Goal: Communication & Community: Answer question/provide support

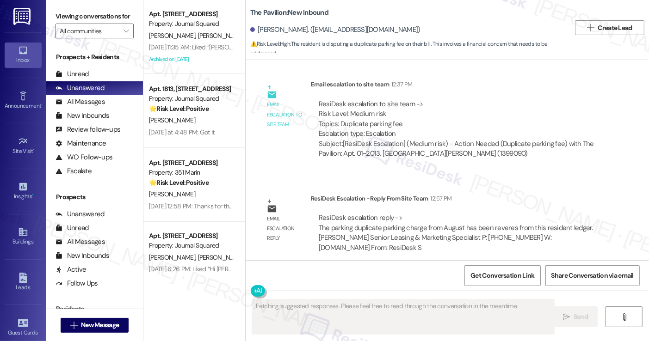
scroll to position [2017, 0]
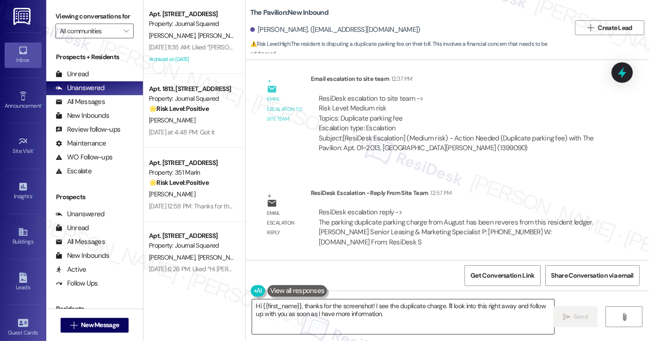
click at [322, 309] on textarea "Hi {{first_name}}, thanks for the screenshot! I see the duplicate charge. I'll …" at bounding box center [403, 317] width 302 height 35
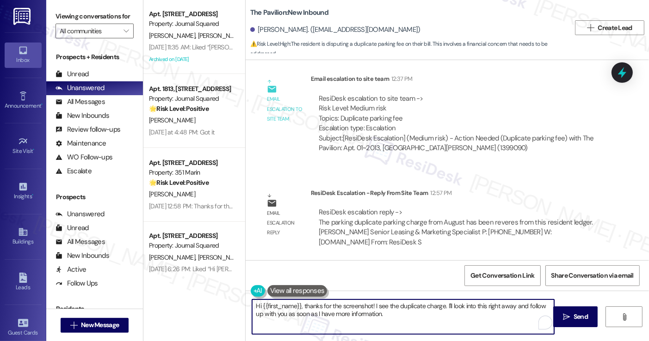
click at [358, 307] on textarea "Hi {{first_name}}, thanks for the screenshot! I see the duplicate charge. I'll …" at bounding box center [403, 317] width 302 height 35
click at [399, 316] on textarea "Hi {{first_name}}, thanks for the screenshot! I see the duplicate charge. I'll …" at bounding box center [403, 317] width 302 height 35
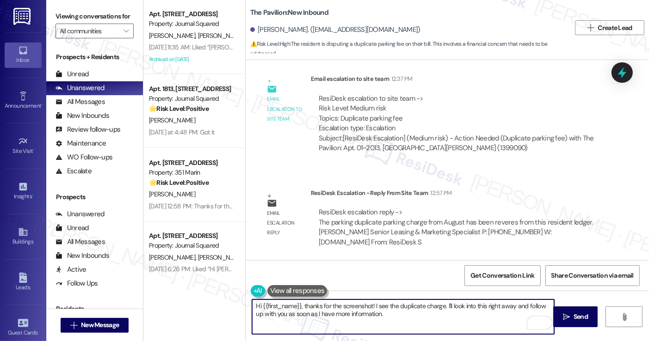
drag, startPoint x: 400, startPoint y: 317, endPoint x: 310, endPoint y: 308, distance: 90.2
click at [310, 308] on textarea "Hi {{first_name}}, thanks for the screenshot! I see the duplicate charge. I'll …" at bounding box center [403, 317] width 302 height 35
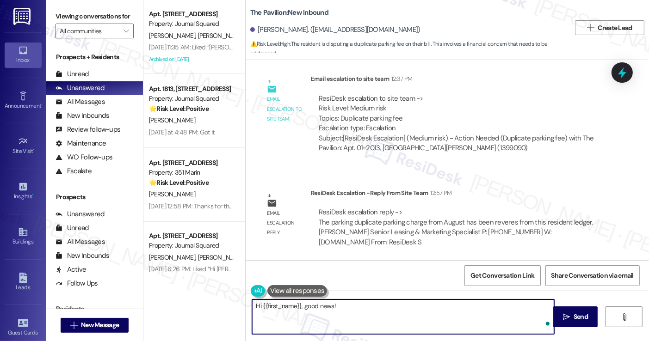
paste textarea "The parking duplicate parking charge from August has been reveres from this res…"
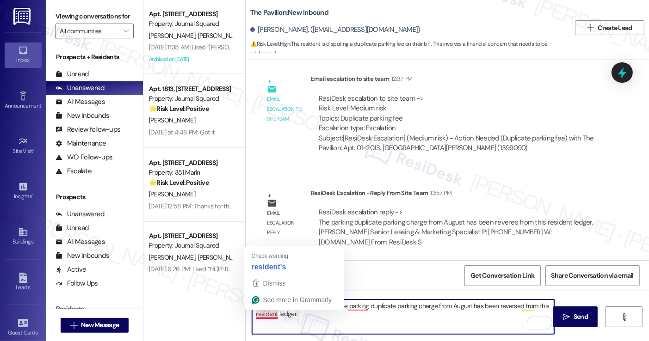
click at [262, 316] on textarea "Hi {{first_name}}, good news! The parking duplicate parking charge from August …" at bounding box center [403, 317] width 302 height 35
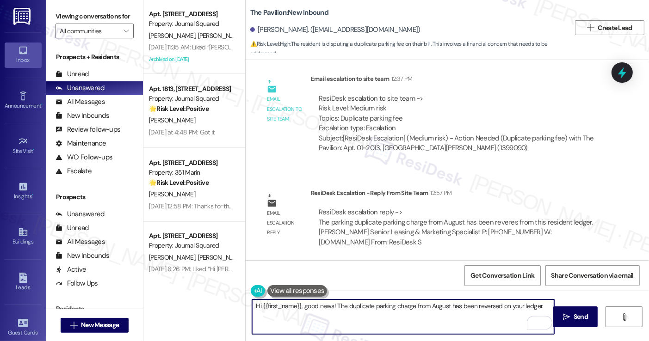
click at [332, 317] on textarea "Hi {{first_name}}, good news! The duplicate parking charge from August has been…" at bounding box center [403, 317] width 302 height 35
click at [538, 305] on textarea "Hi {{first_name}}, good news! The duplicate parking charge from August has been…" at bounding box center [403, 317] width 302 height 35
click at [431, 307] on textarea "Hi {{first_name}}, good news! The duplicate parking charge from August has been…" at bounding box center [403, 317] width 302 height 35
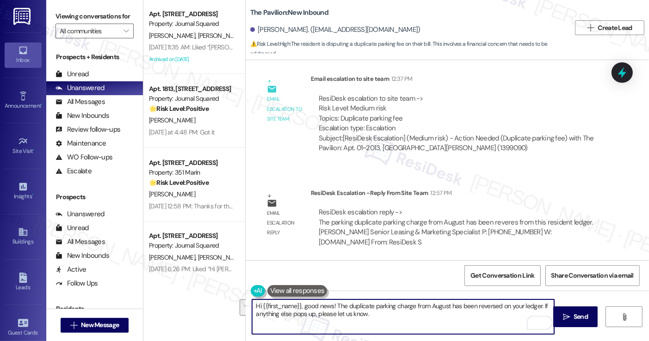
click at [416, 315] on textarea "Hi {{first_name}}, good news! The duplicate parking charge from August has been…" at bounding box center [403, 317] width 302 height 35
click at [330, 304] on textarea "Hi {{first_name}}, good news! The duplicate parking charge from August has been…" at bounding box center [403, 317] width 302 height 35
click at [514, 307] on textarea "Hi {{first_name}}, good news! The property team wants to inform you that the du…" at bounding box center [403, 317] width 302 height 35
click at [367, 305] on textarea "Hi {{first_name}}, good news! The property team wants to inform you that the du…" at bounding box center [403, 317] width 302 height 35
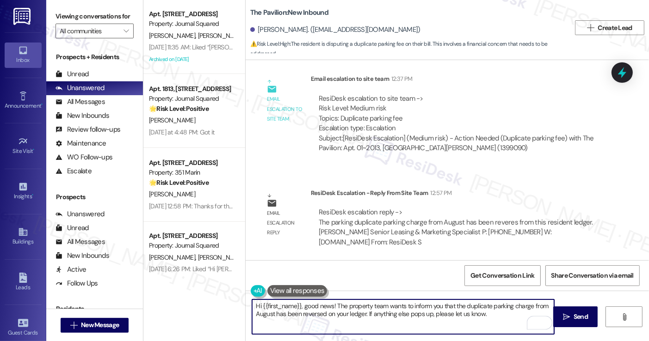
click at [367, 305] on textarea "Hi {{first_name}}, good news! The property team wants to inform you that the du…" at bounding box center [403, 317] width 302 height 35
click at [516, 315] on textarea "Hi {{first_name}}, good news! The property team wants to inform you that the du…" at bounding box center [403, 317] width 302 height 35
type textarea "Hi {{first_name}}, good news! The property team wants to inform you that the du…"
click at [577, 314] on span "Send" at bounding box center [581, 317] width 14 height 10
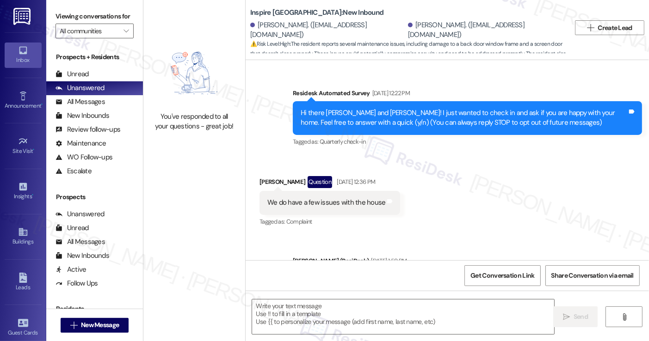
scroll to position [1175, 0]
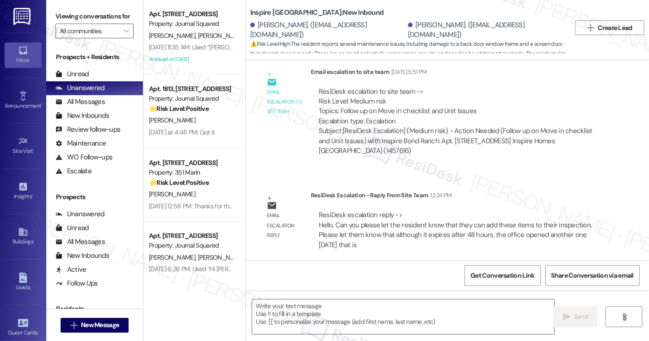
type textarea "Fetching suggested responses. Please feel free to read through the conversation…"
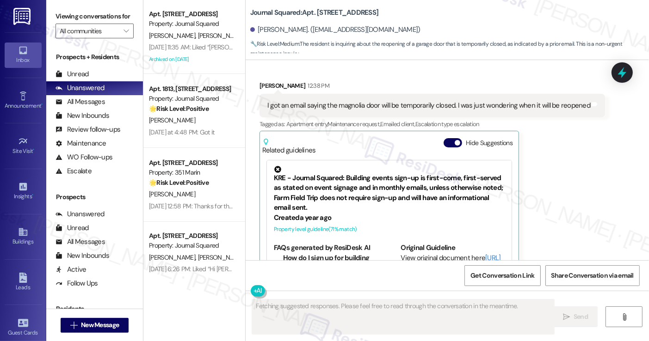
scroll to position [1025, 0]
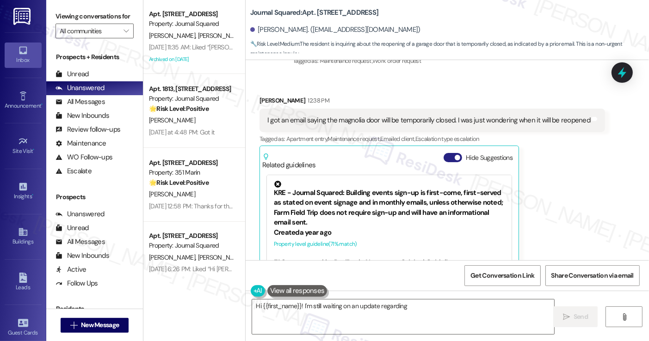
click at [449, 153] on button "Hide Suggestions" at bounding box center [453, 157] width 19 height 9
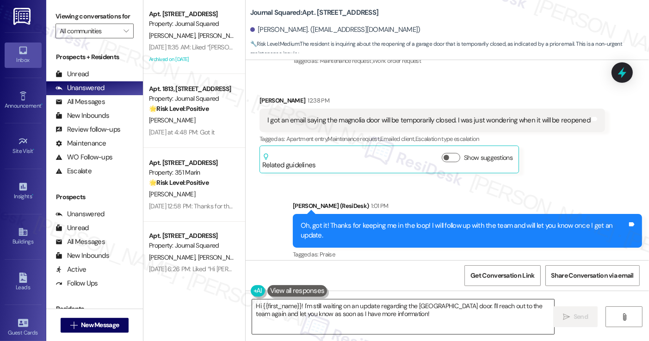
click at [321, 322] on textarea "Hi {{first_name}}! I'm still waiting on an update regarding the Magnolia Ave ga…" at bounding box center [403, 317] width 302 height 35
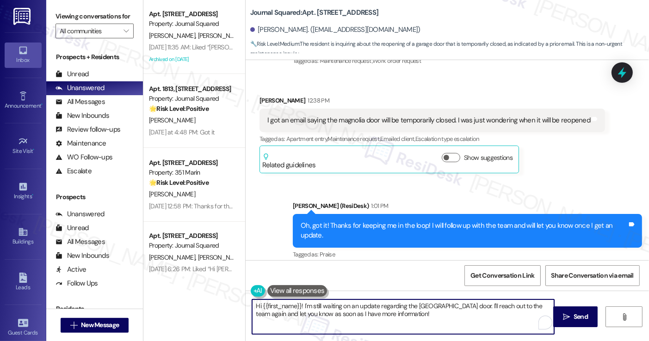
drag, startPoint x: 429, startPoint y: 313, endPoint x: 301, endPoint y: 305, distance: 128.4
click at [301, 305] on textarea "Hi {{first_name}}! I'm still waiting on an update regarding the Magnolia Ave ga…" at bounding box center [403, 317] width 302 height 35
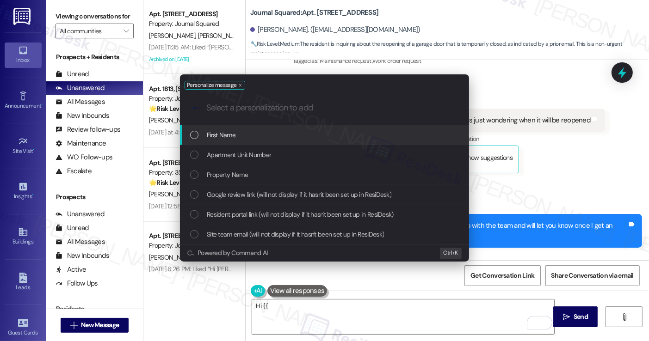
click at [520, 206] on div "Personalize message .cls-1{fill:#0a055f;}.cls-2{fill:#0cc4c4;} resideskLogoBlue…" at bounding box center [324, 170] width 649 height 341
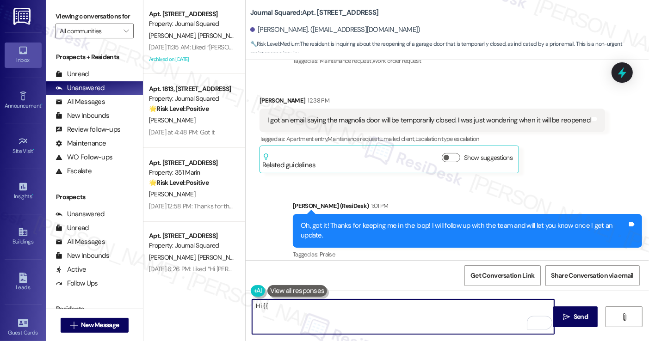
drag, startPoint x: 346, startPoint y: 303, endPoint x: 247, endPoint y: 308, distance: 99.5
click at [247, 308] on div "Hi {{" at bounding box center [398, 317] width 302 height 36
paste textarea "the gates are working now."
click at [402, 301] on textarea "Good news, Zhiwen! The gates are working now." at bounding box center [403, 317] width 302 height 35
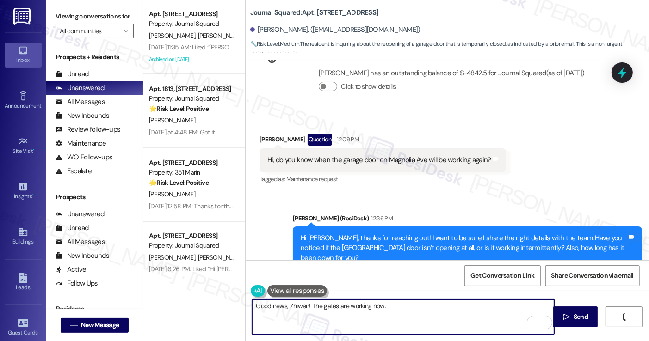
scroll to position [794, 0]
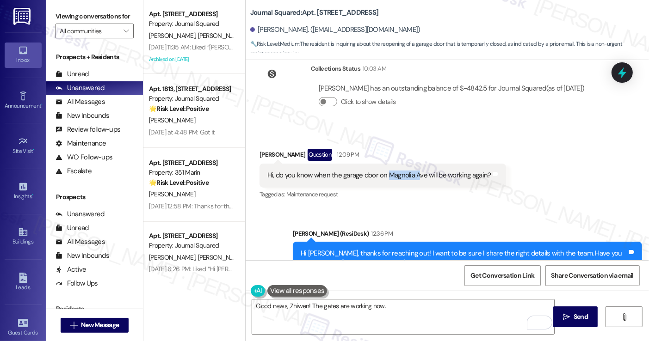
drag, startPoint x: 384, startPoint y: 165, endPoint x: 413, endPoint y: 165, distance: 28.7
click at [413, 171] on div "Hi, do you know when the garage door on Magnolia Ave will be working again?" at bounding box center [379, 176] width 224 height 10
click at [398, 312] on textarea "Good news, Zhiwen! The gates are working now." at bounding box center [403, 317] width 302 height 35
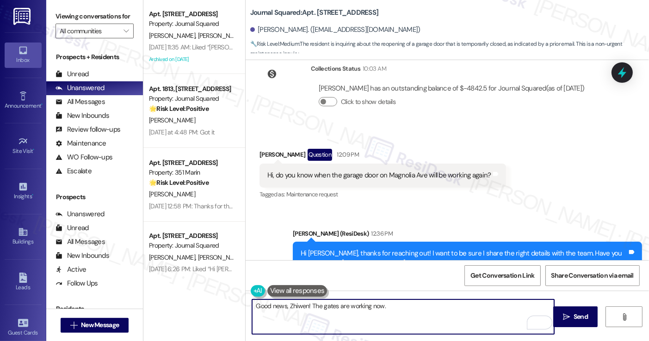
click at [305, 306] on textarea "Good news, Zhiwen! The gates are working now." at bounding box center [403, 317] width 302 height 35
click at [502, 302] on textarea "Good news, Zhiwen! Our property team has confirmed that the gates are working n…" at bounding box center [403, 317] width 302 height 35
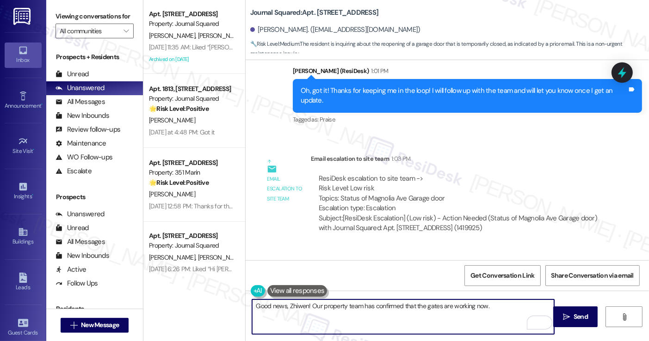
scroll to position [1231, 0]
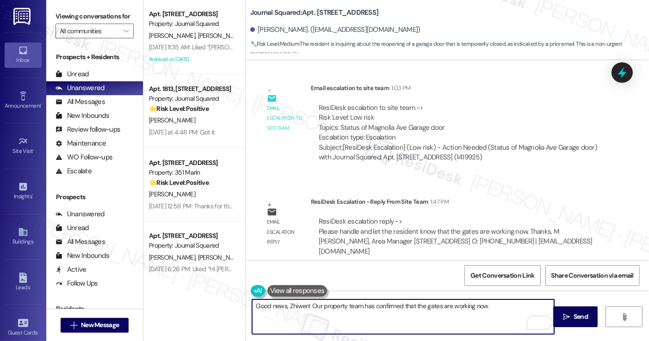
click at [383, 309] on textarea "Good news, Zhiwen! Our property team has confirmed that the gates are working n…" at bounding box center [403, 317] width 302 height 35
click at [496, 312] on textarea "Good news, Zhiwen! Our property team has confirmed that the gates are working n…" at bounding box center [403, 317] width 302 height 35
type textarea "Good news, Zhiwen! Our property team has confirmed that the gates are working n…"
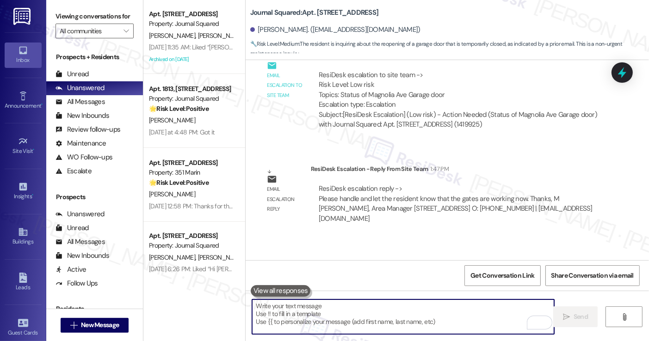
scroll to position [1305, 0]
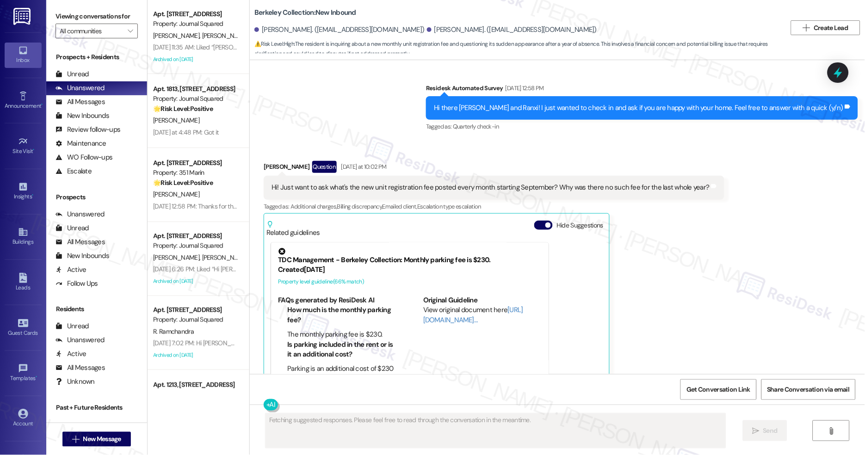
scroll to position [549, 0]
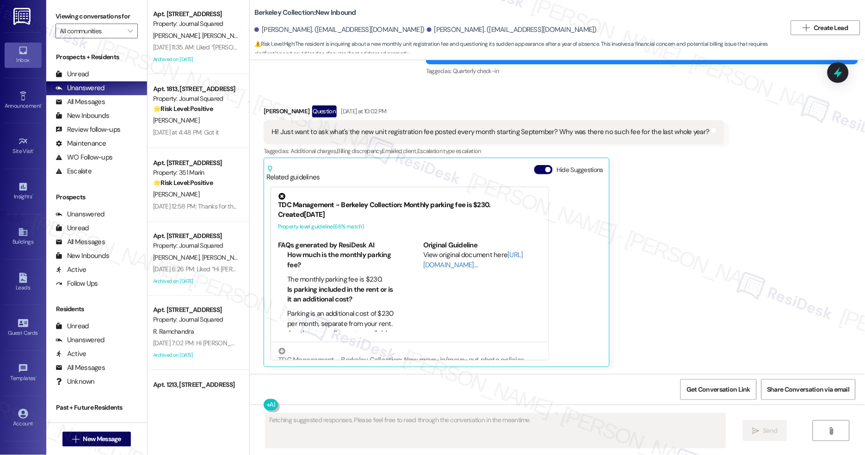
click at [78, 8] on div "Viewing conversations for All communities " at bounding box center [96, 24] width 101 height 48
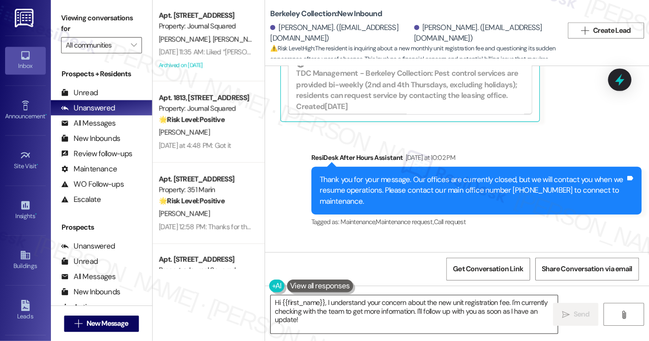
scroll to position [970, 0]
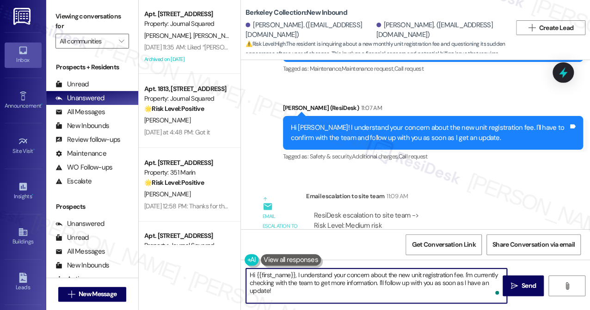
drag, startPoint x: 302, startPoint y: 277, endPoint x: 259, endPoint y: 271, distance: 43.9
click at [258, 272] on textarea "Hi {{first_name}}, I understand your concern about the new unit registration fe…" at bounding box center [376, 286] width 261 height 35
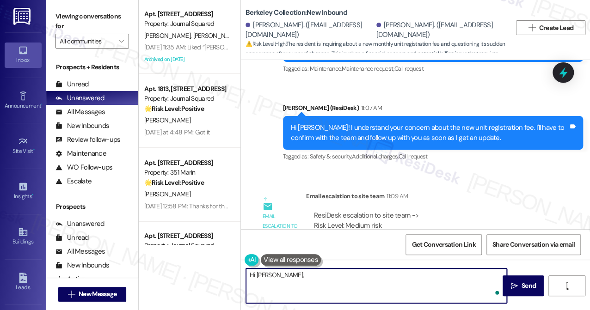
paste textarea "Unit registration fee is a fee enacted by the City of Berkeley requiring all oc…"
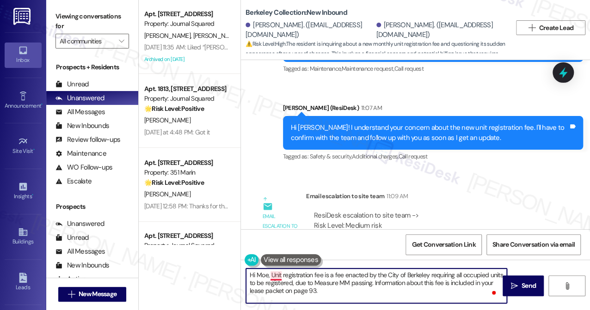
click at [271, 278] on textarea "Hi Moe, Unit registration fee is a fee enacted by the City of Berkeley requirin…" at bounding box center [376, 286] width 261 height 35
click at [338, 276] on textarea "Hi [PERSON_NAME], as per the team, the unit registration fee is a fee enacted b…" at bounding box center [376, 286] width 261 height 35
click at [398, 278] on textarea "Hi [PERSON_NAME], as per the team, the unit registration fee is a fee enacted b…" at bounding box center [376, 286] width 261 height 35
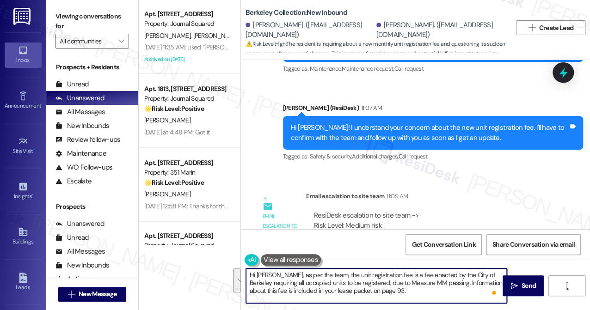
click at [398, 278] on textarea "Hi [PERSON_NAME], as per the team, the unit registration fee is a fee enacted b…" at bounding box center [376, 286] width 261 height 35
click at [390, 284] on textarea "Hi [PERSON_NAME], as per the team, the unit registration fee is a fee enacted b…" at bounding box center [376, 286] width 261 height 35
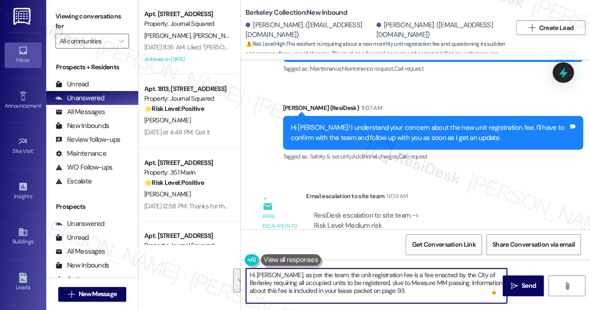
click at [412, 284] on textarea "Hi [PERSON_NAME], as per the team, the unit registration fee is a fee enacted b…" at bounding box center [376, 286] width 261 height 35
click at [433, 296] on textarea "Hi [PERSON_NAME], as per the team, the unit registration fee is a fee enacted b…" at bounding box center [376, 286] width 261 height 35
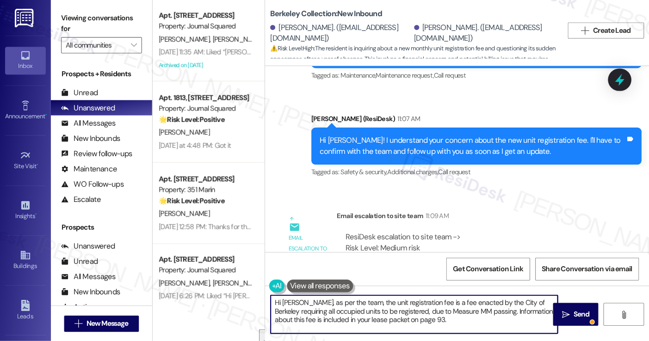
scroll to position [185, 0]
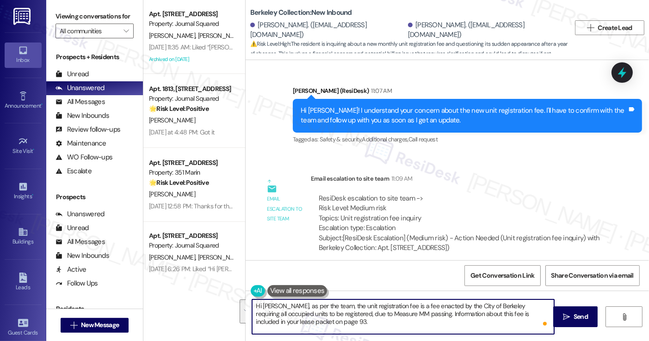
click at [315, 324] on textarea "Hi [PERSON_NAME], as per the team, the unit registration fee is a fee enacted b…" at bounding box center [403, 317] width 302 height 35
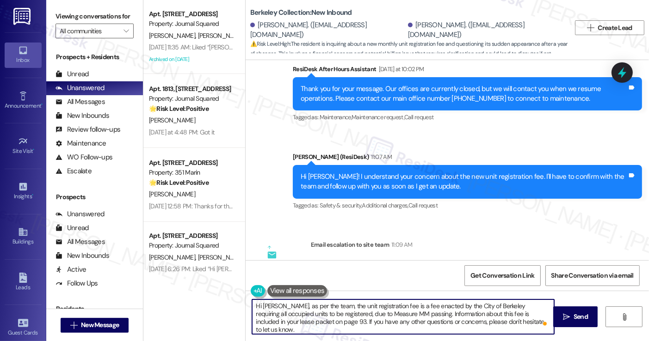
scroll to position [878, 0]
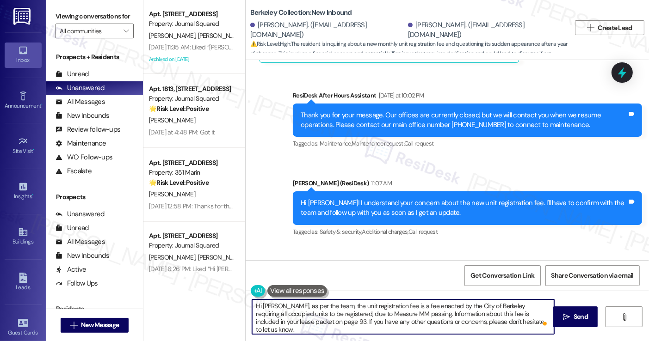
type textarea "Hi [PERSON_NAME], as per the team, the unit registration fee is a fee enacted b…"
click at [479, 198] on div "Hi [PERSON_NAME]! I understand your concern about the new unit registration fee…" at bounding box center [464, 208] width 327 height 20
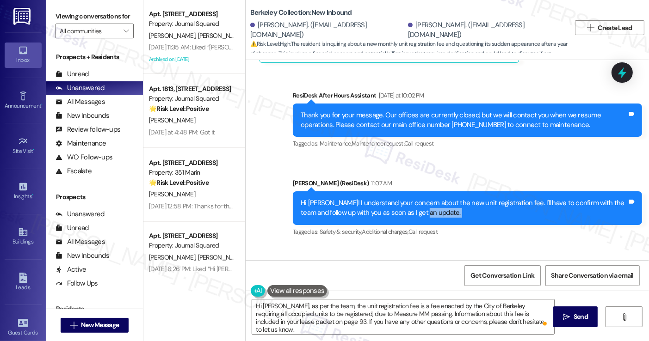
click at [479, 198] on div "Hi [PERSON_NAME]! I understand your concern about the new unit registration fee…" at bounding box center [464, 208] width 327 height 20
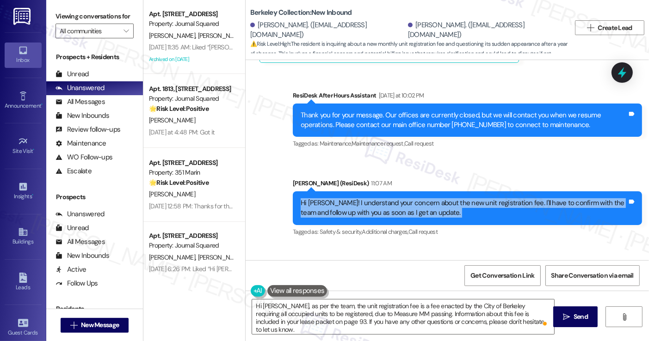
click at [479, 198] on div "Hi [PERSON_NAME]! I understand your concern about the new unit registration fee…" at bounding box center [464, 208] width 327 height 20
click at [566, 316] on icon "" at bounding box center [566, 317] width 7 height 7
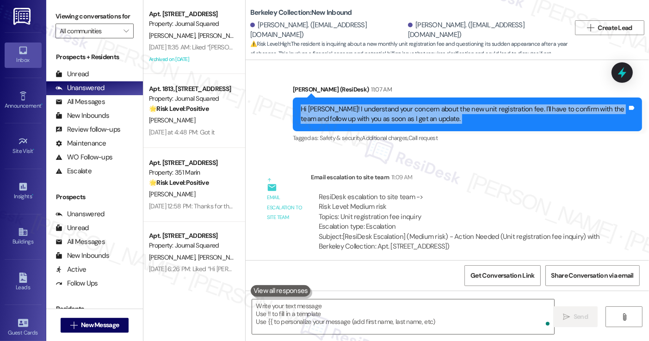
scroll to position [1042, 0]
